Goal: Information Seeking & Learning: Learn about a topic

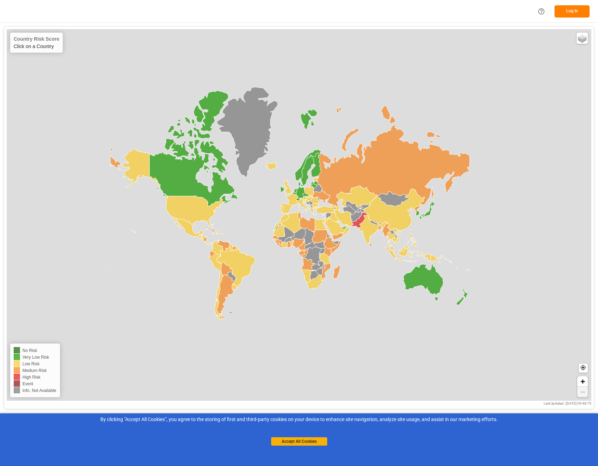
click at [256, 120] on icon at bounding box center [247, 132] width 61 height 90
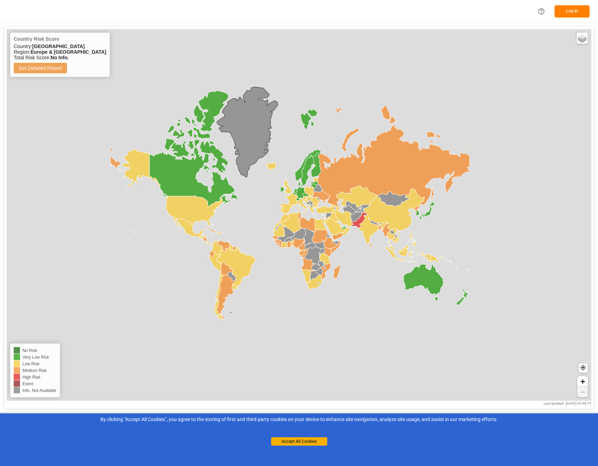
click at [256, 120] on icon at bounding box center [247, 132] width 61 height 90
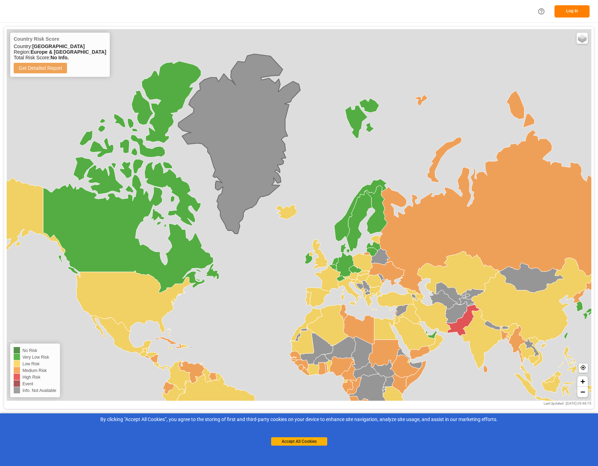
click at [347, 263] on icon at bounding box center [345, 264] width 18 height 25
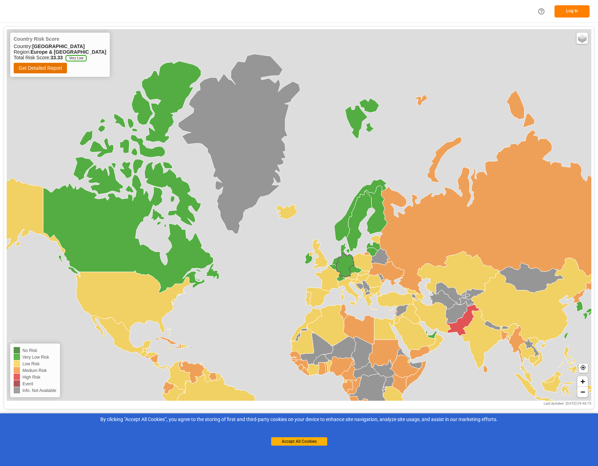
click at [333, 276] on icon at bounding box center [280, 322] width 128 height 115
click at [462, 325] on icon at bounding box center [463, 319] width 34 height 31
click at [34, 68] on button "Get Detailed Report" at bounding box center [40, 68] width 53 height 11
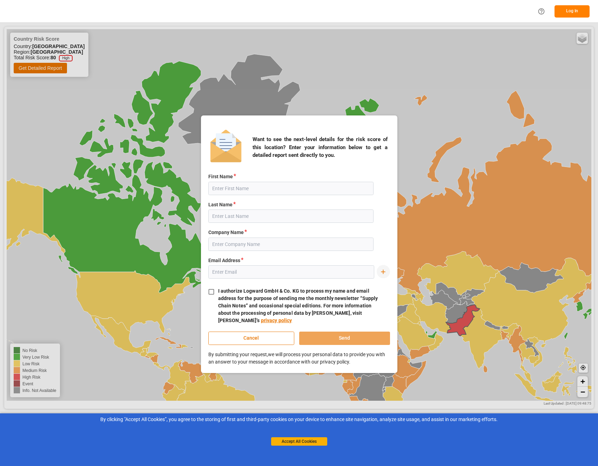
click at [352, 95] on div "Want to see the next-level details for the risk score of this location? Enter y…" at bounding box center [299, 243] width 598 height 443
